Goal: Find specific page/section: Find specific page/section

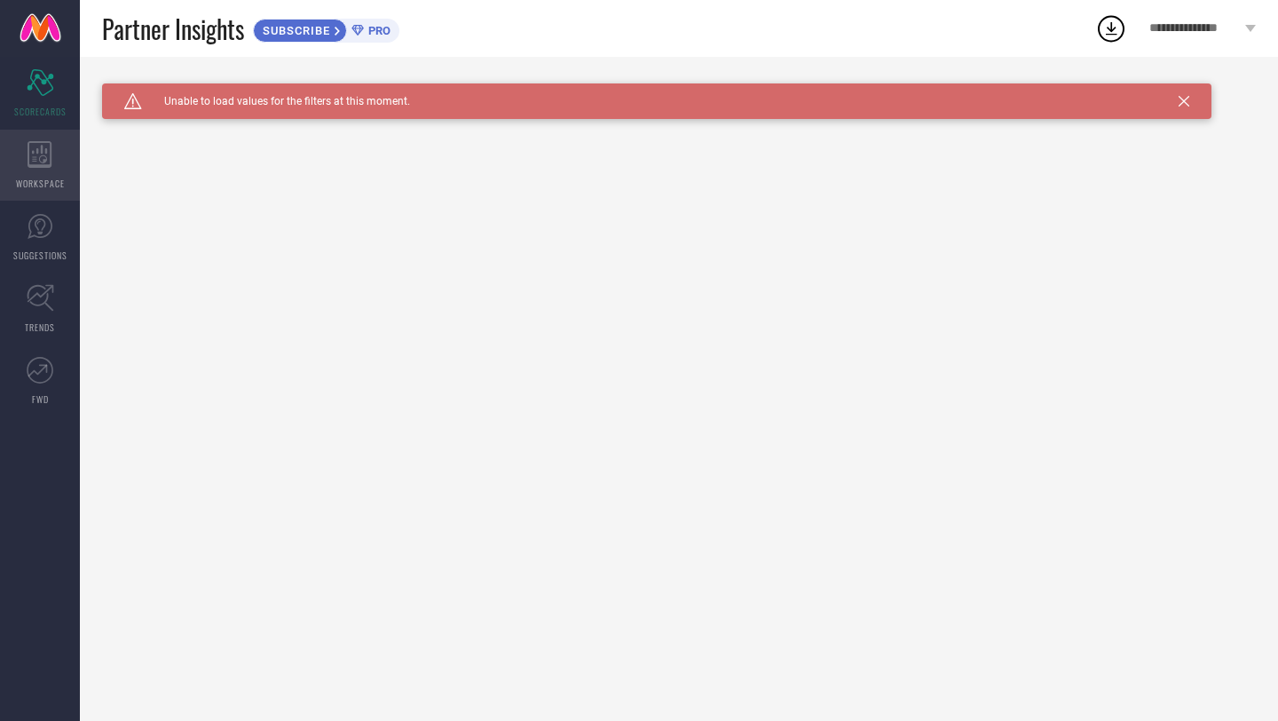
click at [42, 154] on icon at bounding box center [40, 154] width 25 height 27
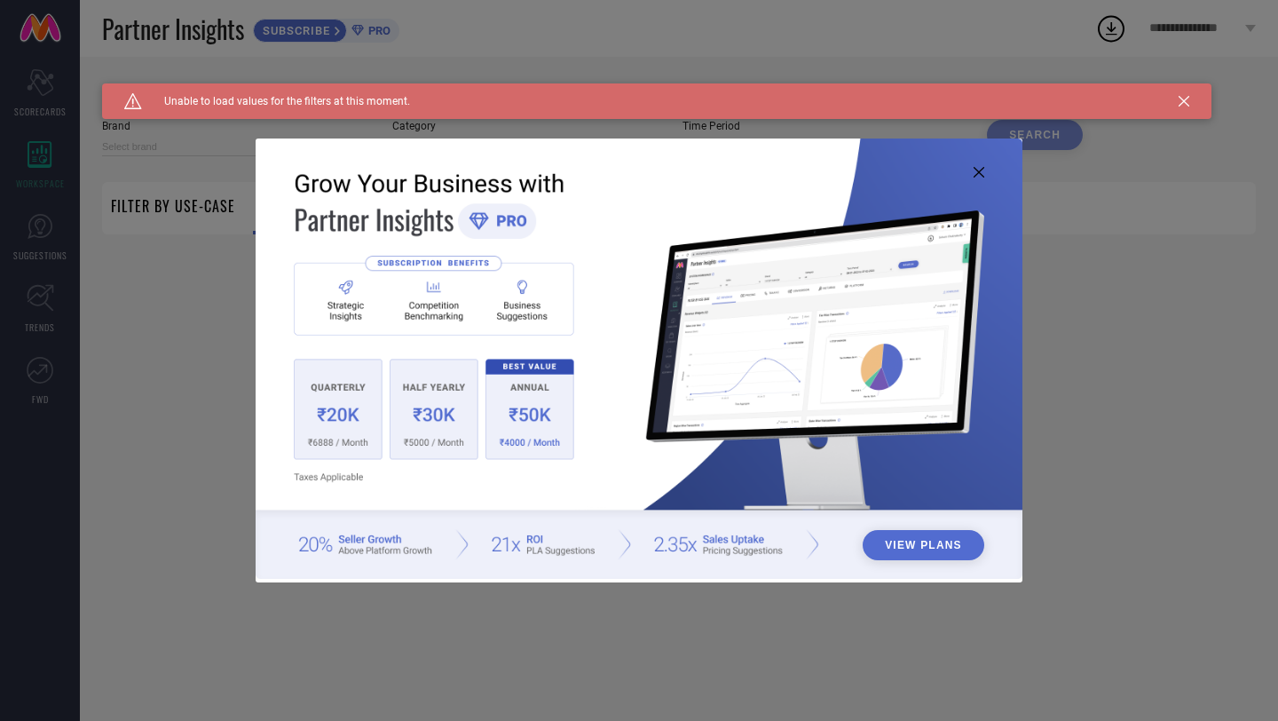
type input "1 STOP FASHION"
type input "All"
click at [37, 78] on div "View Plans" at bounding box center [639, 360] width 1278 height 721
